Goal: Task Accomplishment & Management: Manage account settings

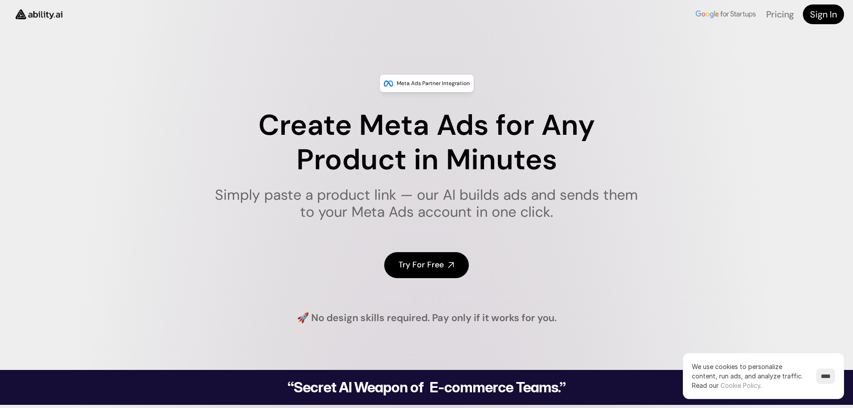
scroll to position [90, 0]
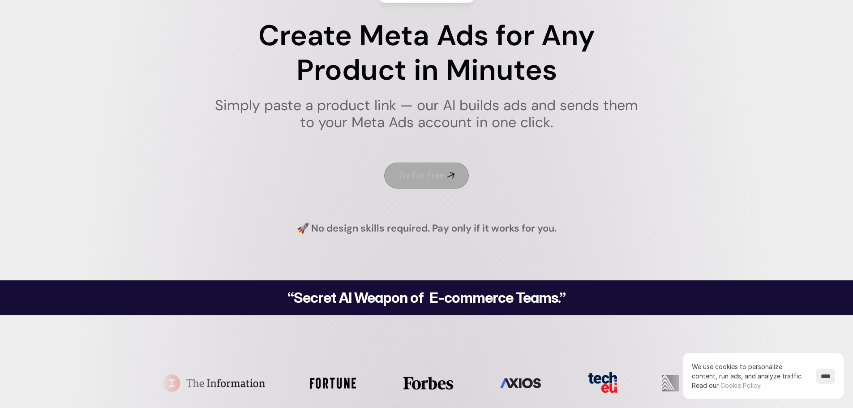
click at [453, 175] on icon at bounding box center [450, 175] width 9 height 9
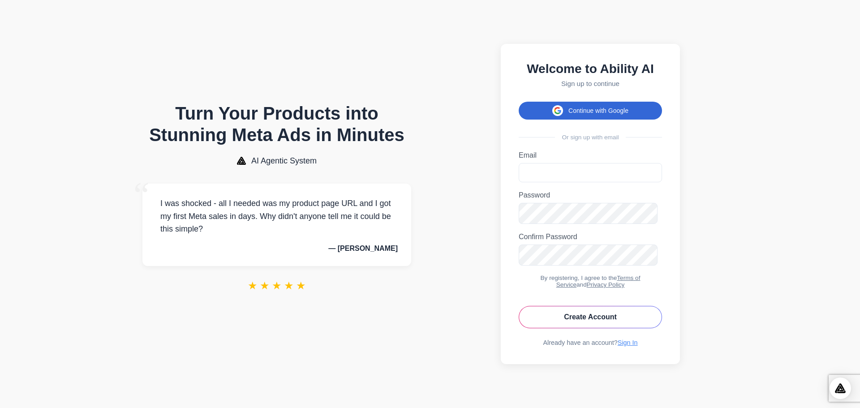
click at [662, 112] on button "Continue with Google" at bounding box center [589, 111] width 143 height 18
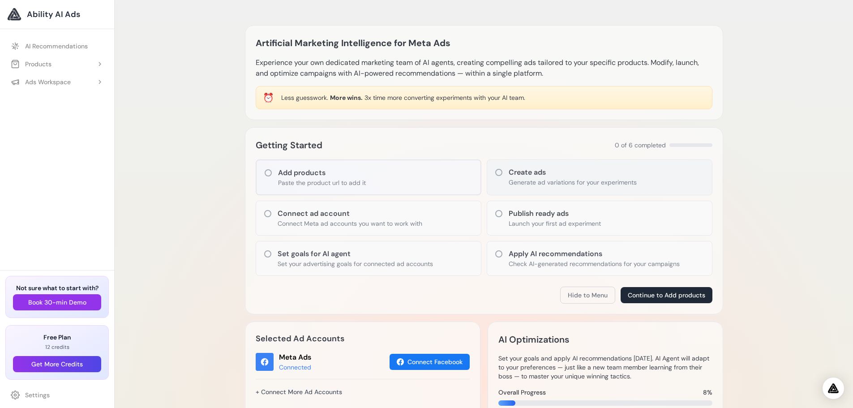
click at [518, 171] on h3 "Create ads" at bounding box center [573, 172] width 128 height 11
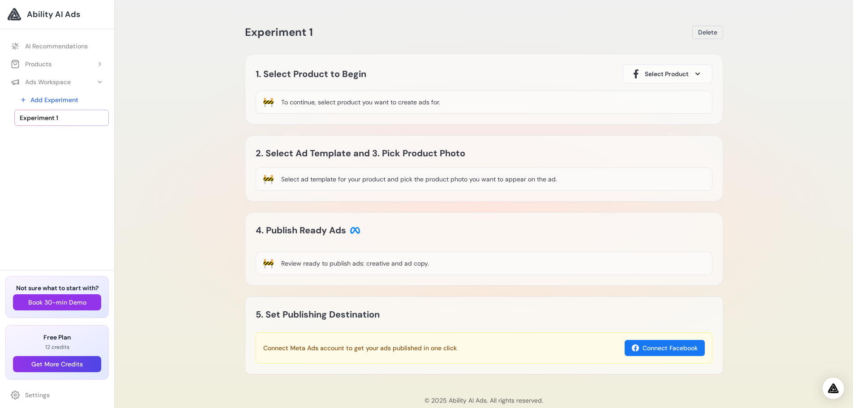
click at [667, 73] on span "Select Product" at bounding box center [667, 73] width 44 height 9
click at [666, 73] on span "Select Product" at bounding box center [667, 73] width 44 height 9
click at [306, 103] on div "To continue, select product you want to create ads for." at bounding box center [360, 102] width 159 height 9
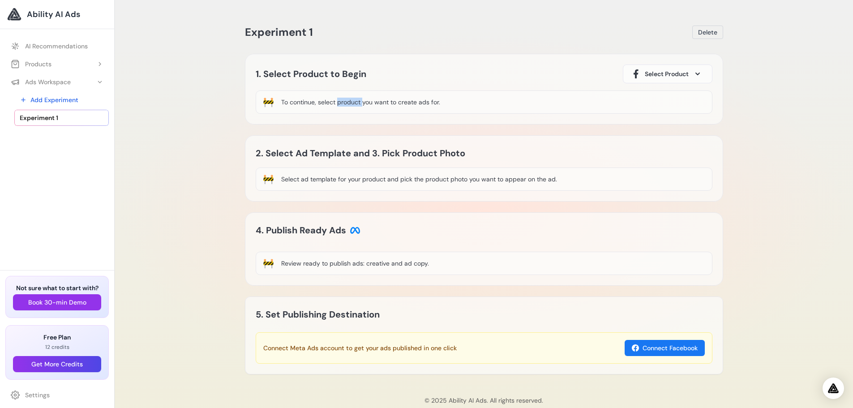
click at [649, 72] on span "Select Product" at bounding box center [667, 73] width 44 height 9
click at [648, 72] on span "Select Product" at bounding box center [667, 73] width 44 height 9
click at [30, 395] on link "Settings" at bounding box center [56, 395] width 103 height 16
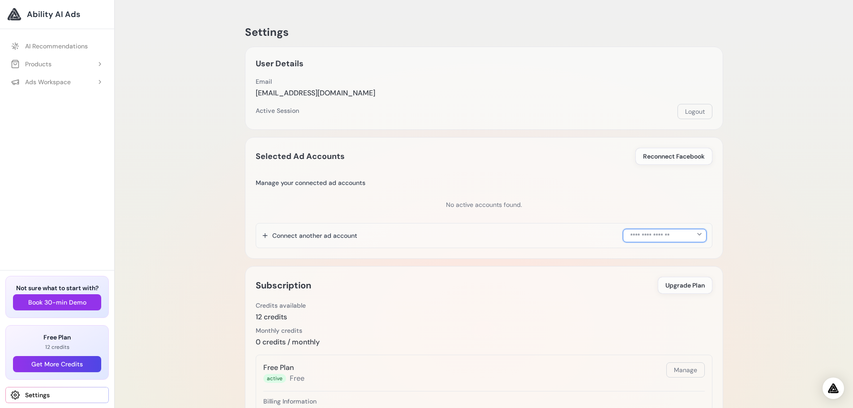
click at [667, 235] on select "**********" at bounding box center [665, 235] width 84 height 13
click at [300, 240] on div "Connect another ad account" at bounding box center [309, 235] width 96 height 9
click at [289, 235] on div "Connect another ad account" at bounding box center [309, 235] width 96 height 9
click at [671, 157] on span "Reconnect Facebook" at bounding box center [674, 156] width 62 height 9
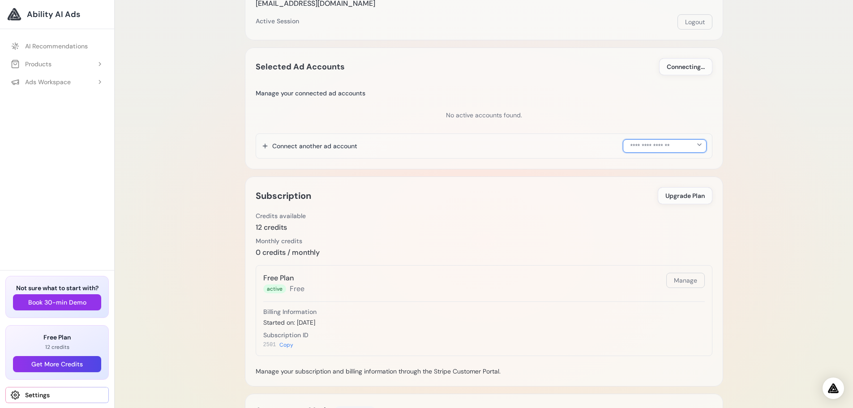
click at [673, 150] on select "**********" at bounding box center [665, 145] width 84 height 13
click at [785, 90] on div "Settings User Details Email ctlabssarms@gmail.com Email Verification Send Verif…" at bounding box center [484, 239] width 738 height 659
click at [683, 151] on select "**********" at bounding box center [665, 145] width 84 height 13
click at [709, 97] on h3 "Manage your connected ad accounts" at bounding box center [484, 93] width 457 height 9
